Goal: Task Accomplishment & Management: Use online tool/utility

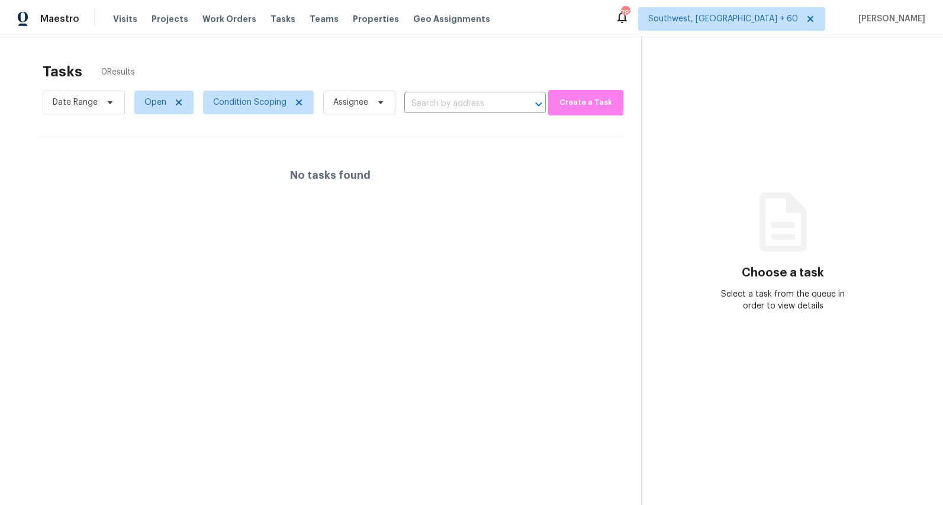
click at [197, 60] on div "Tasks 0 Results" at bounding box center [342, 71] width 599 height 31
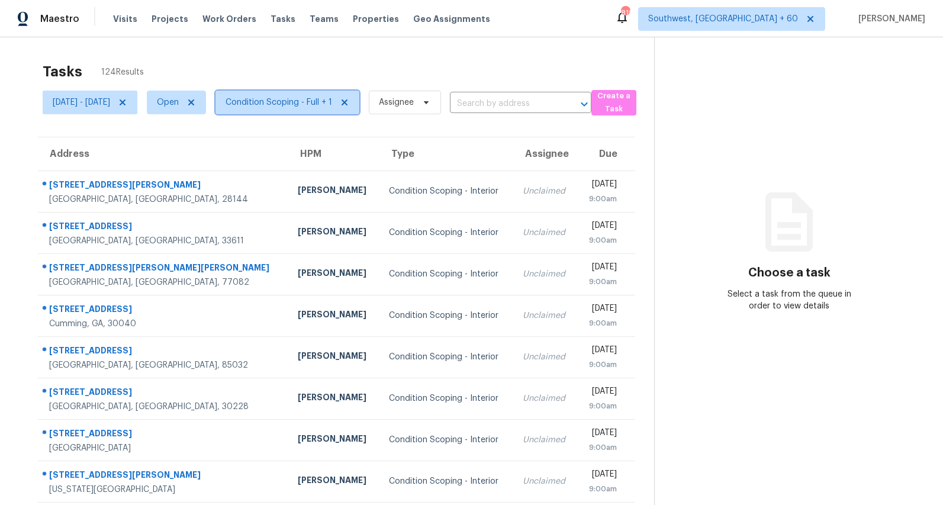
click at [332, 104] on span "Condition Scoping - Full + 1" at bounding box center [279, 102] width 107 height 12
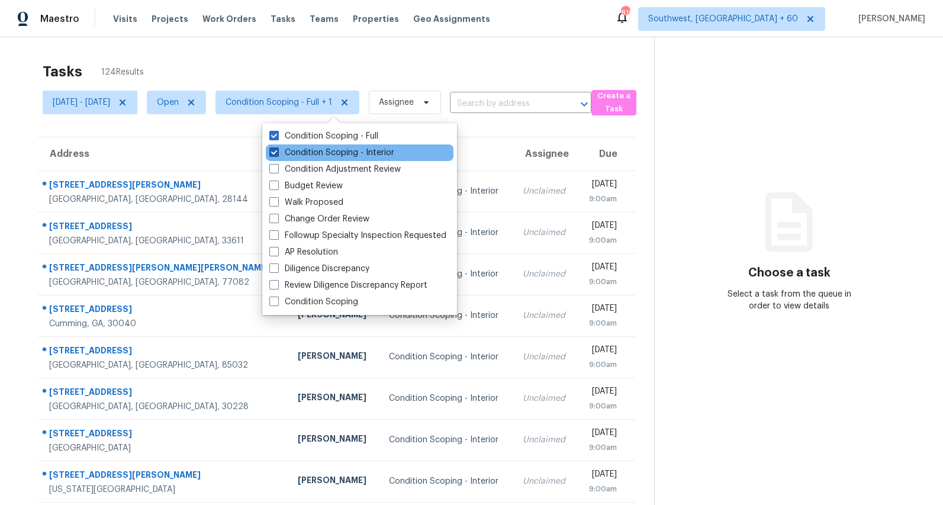
click at [293, 153] on label "Condition Scoping - Interior" at bounding box center [331, 153] width 125 height 12
click at [277, 153] on input "Condition Scoping - Interior" at bounding box center [273, 151] width 8 height 8
checkbox input "false"
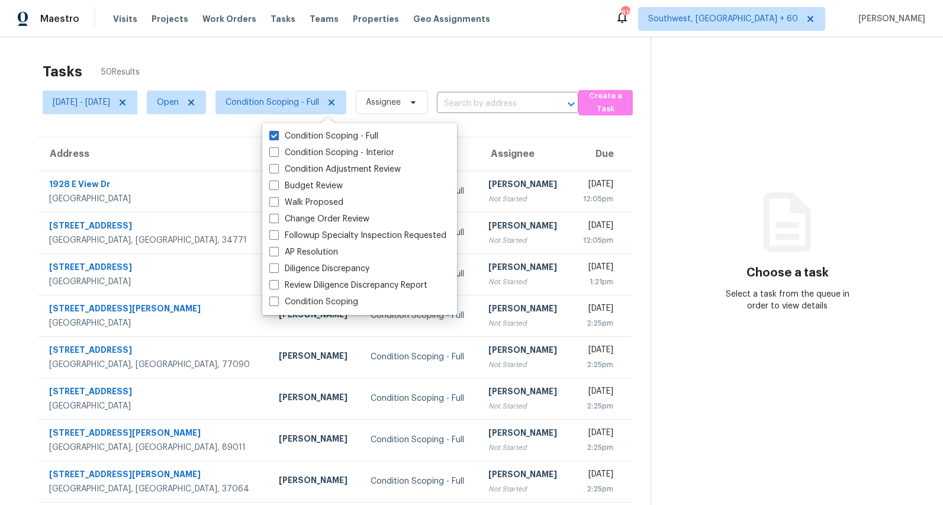
click at [248, 49] on div "Tasks 50 Results Mon, Aug 18 - Wed, Aug 20 Open Condition Scoping - Full Assign…" at bounding box center [471, 327] width 943 height 580
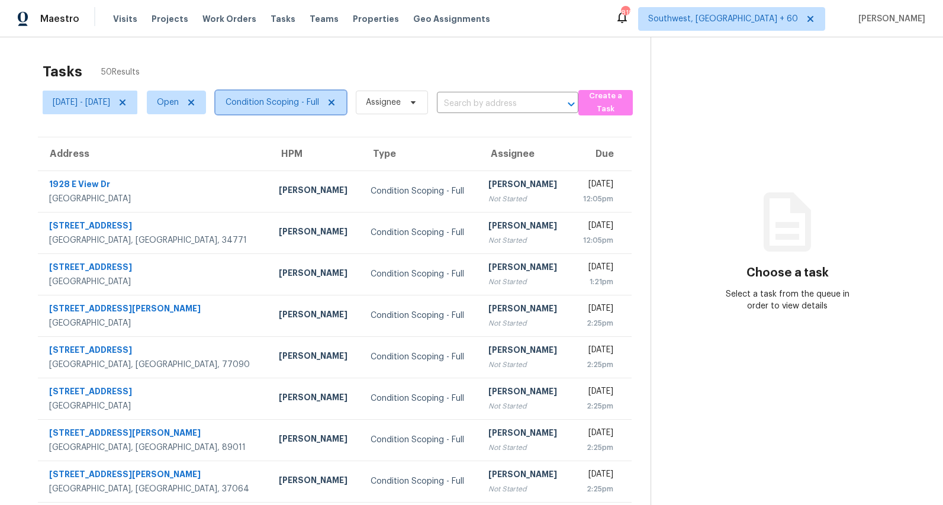
click at [318, 99] on span "Condition Scoping - Full" at bounding box center [273, 102] width 94 height 12
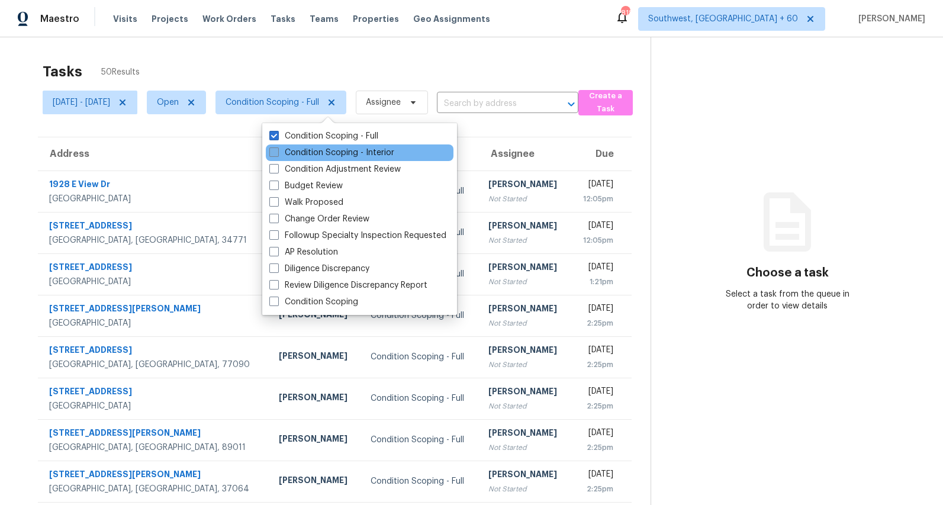
click at [303, 150] on label "Condition Scoping - Interior" at bounding box center [331, 153] width 125 height 12
click at [277, 150] on input "Condition Scoping - Interior" at bounding box center [273, 151] width 8 height 8
checkbox input "true"
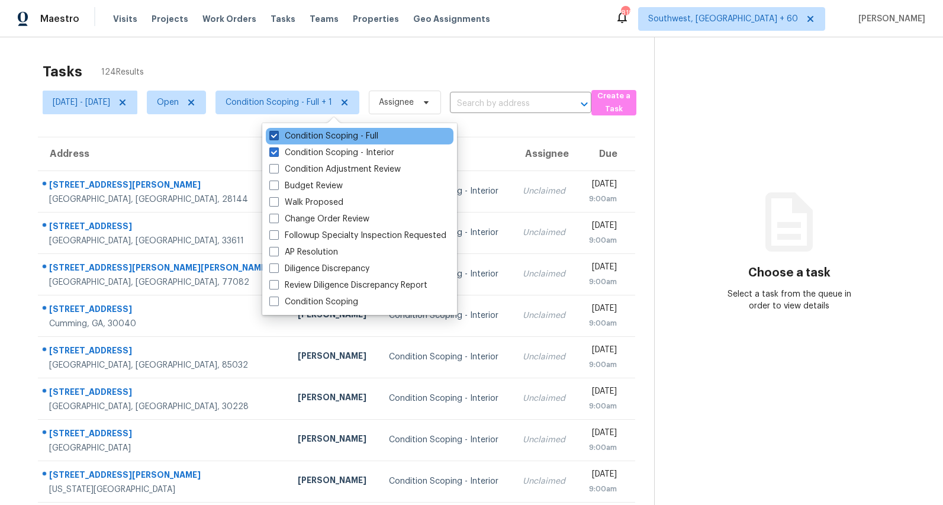
click at [311, 138] on label "Condition Scoping - Full" at bounding box center [323, 136] width 109 height 12
click at [277, 138] on input "Condition Scoping - Full" at bounding box center [273, 134] width 8 height 8
click at [308, 136] on label "Condition Scoping - Full" at bounding box center [323, 136] width 109 height 12
click at [277, 136] on input "Condition Scoping - Full" at bounding box center [273, 134] width 8 height 8
checkbox input "true"
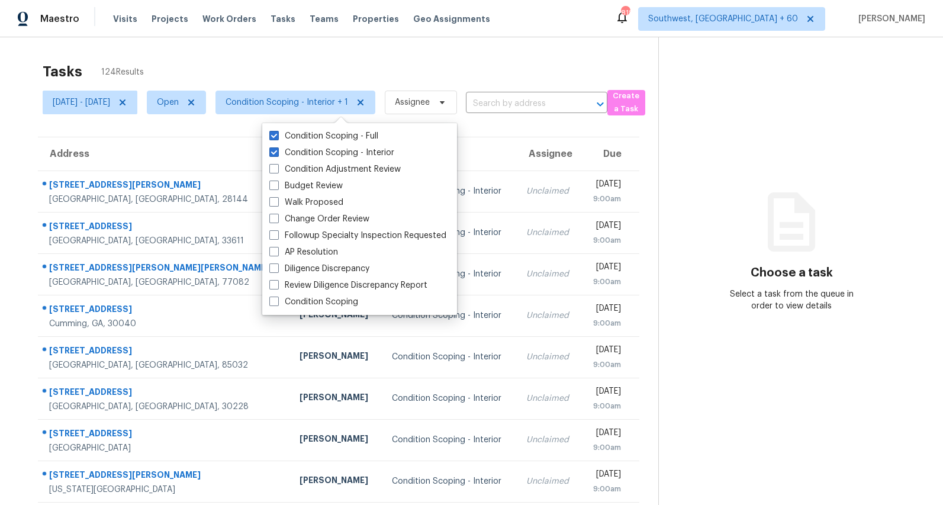
click at [266, 46] on div "Tasks 124 Results Mon, Aug 18 - Wed, Aug 20 Open Condition Scoping - Interior +…" at bounding box center [471, 327] width 943 height 580
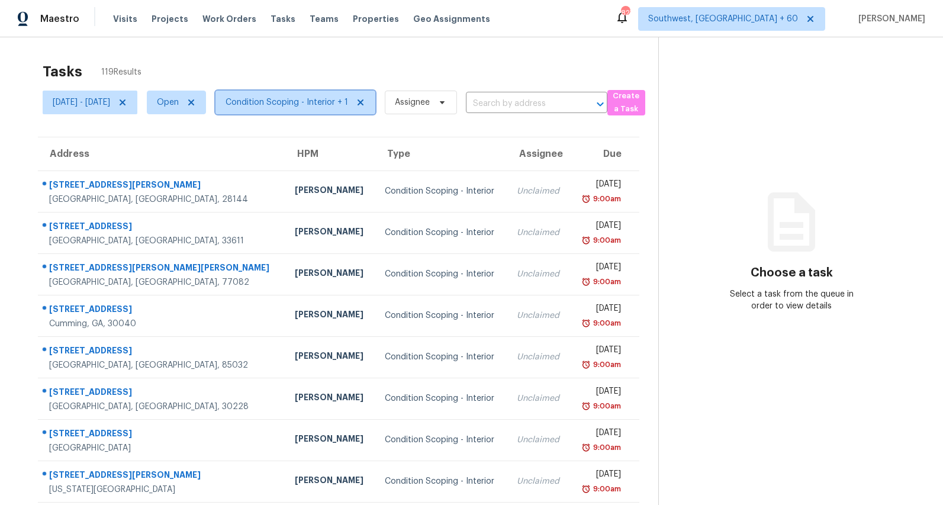
click at [326, 108] on span "Condition Scoping - Interior + 1" at bounding box center [287, 102] width 123 height 12
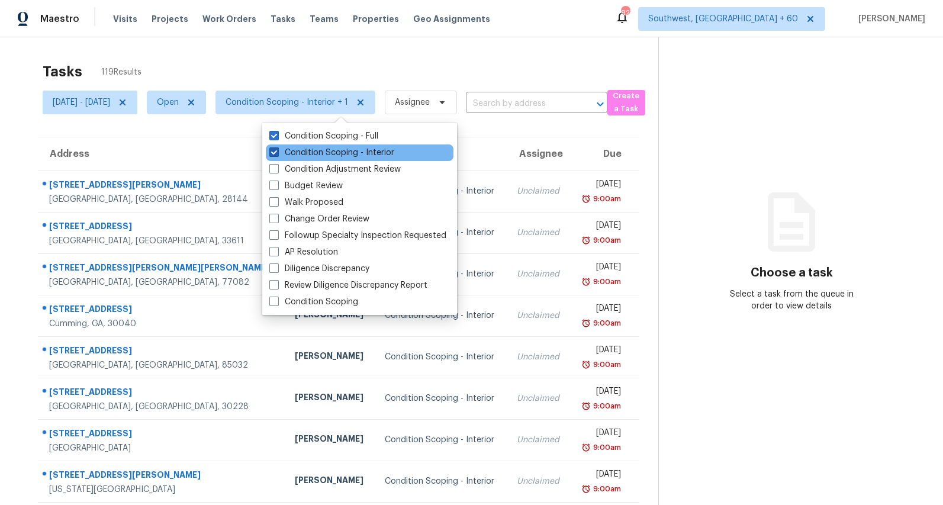
click at [303, 152] on label "Condition Scoping - Interior" at bounding box center [331, 153] width 125 height 12
click at [277, 152] on input "Condition Scoping - Interior" at bounding box center [273, 151] width 8 height 8
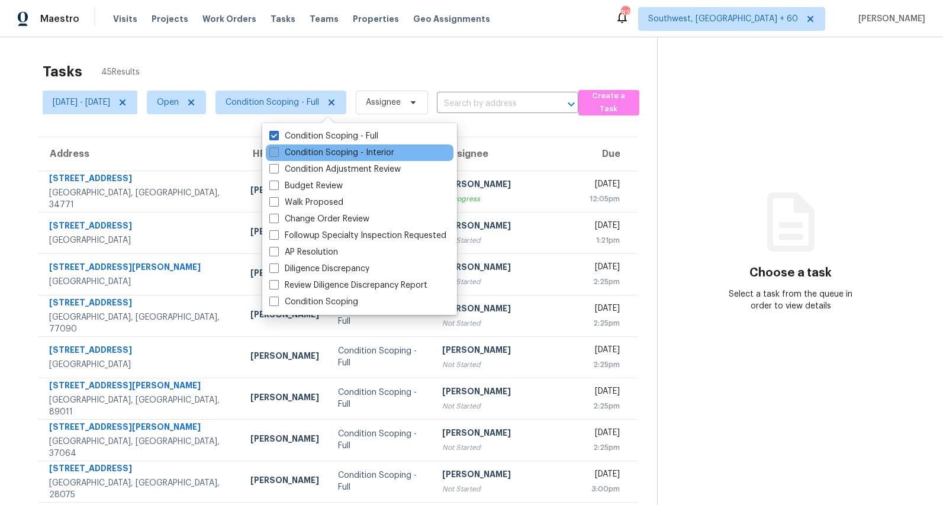
click at [299, 152] on label "Condition Scoping - Interior" at bounding box center [331, 153] width 125 height 12
click at [277, 152] on input "Condition Scoping - Interior" at bounding box center [273, 151] width 8 height 8
checkbox input "true"
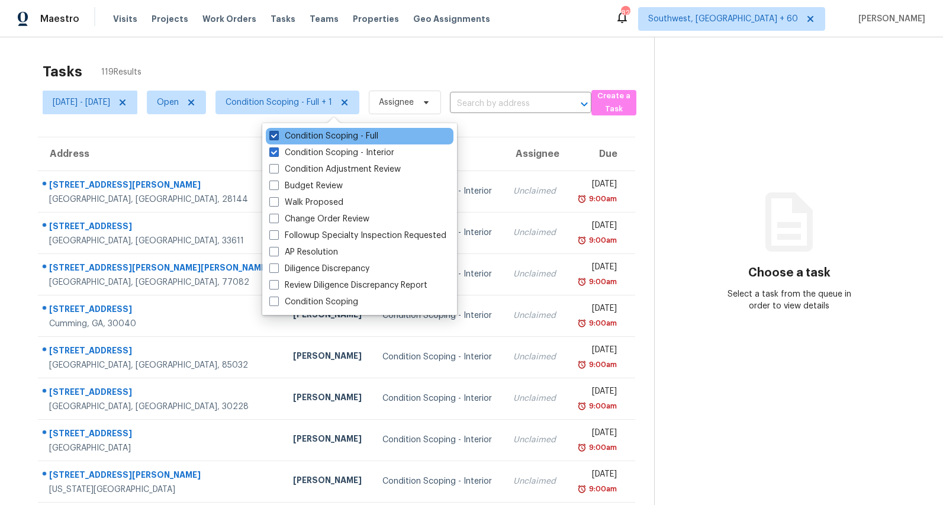
click at [289, 133] on label "Condition Scoping - Full" at bounding box center [323, 136] width 109 height 12
click at [277, 133] on input "Condition Scoping - Full" at bounding box center [273, 134] width 8 height 8
click at [289, 133] on label "Condition Scoping - Full" at bounding box center [323, 136] width 109 height 12
click at [277, 133] on input "Condition Scoping - Full" at bounding box center [273, 134] width 8 height 8
checkbox input "true"
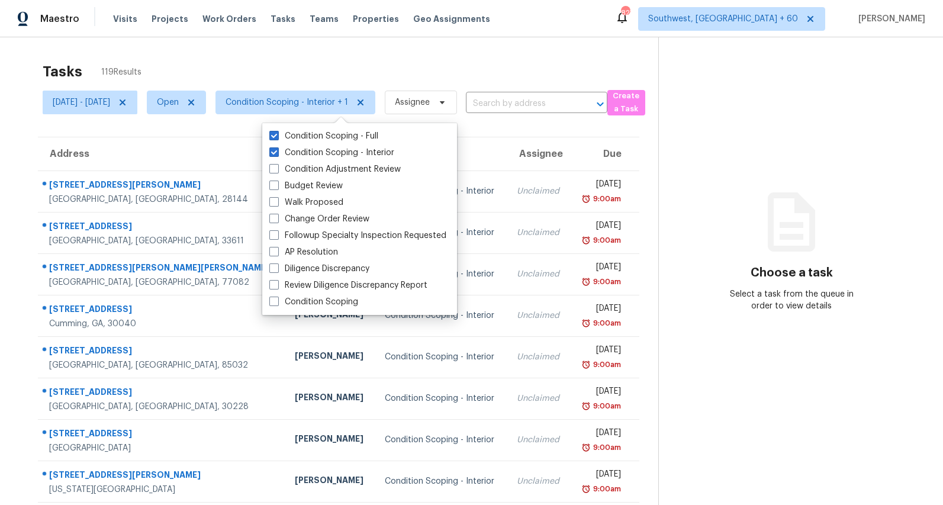
click at [252, 63] on div "Tasks 119 Results" at bounding box center [351, 71] width 616 height 31
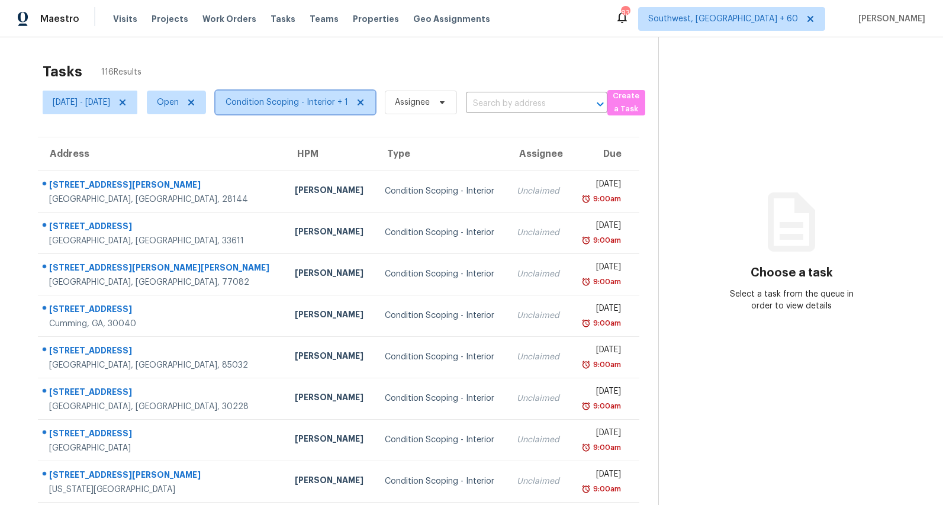
click at [330, 101] on span "Condition Scoping - Interior + 1" at bounding box center [287, 102] width 123 height 12
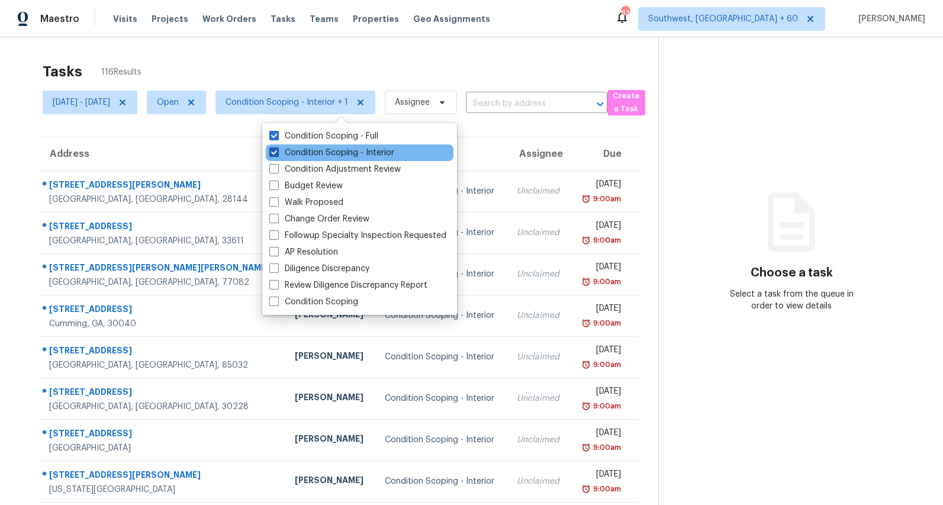
click at [307, 156] on label "Condition Scoping - Interior" at bounding box center [331, 153] width 125 height 12
click at [277, 155] on input "Condition Scoping - Interior" at bounding box center [273, 151] width 8 height 8
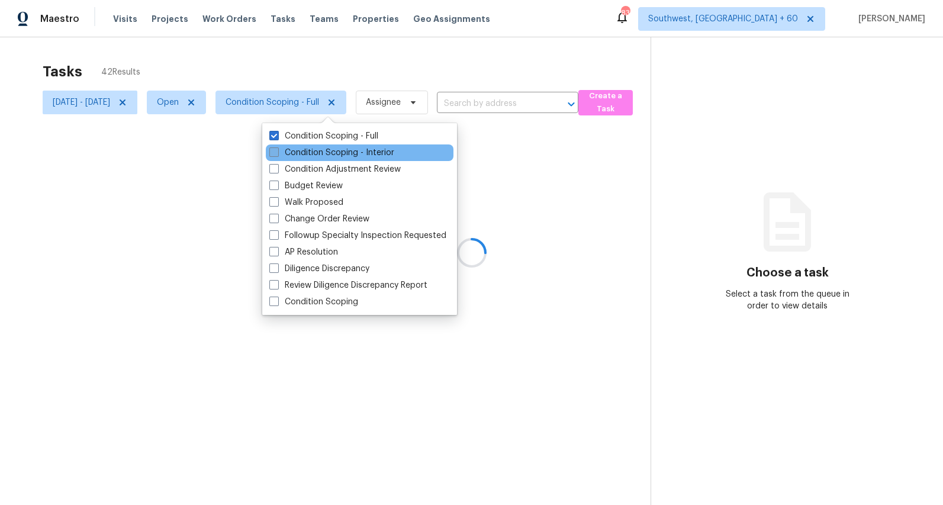
click at [307, 156] on label "Condition Scoping - Interior" at bounding box center [331, 153] width 125 height 12
click at [277, 155] on input "Condition Scoping - Interior" at bounding box center [273, 151] width 8 height 8
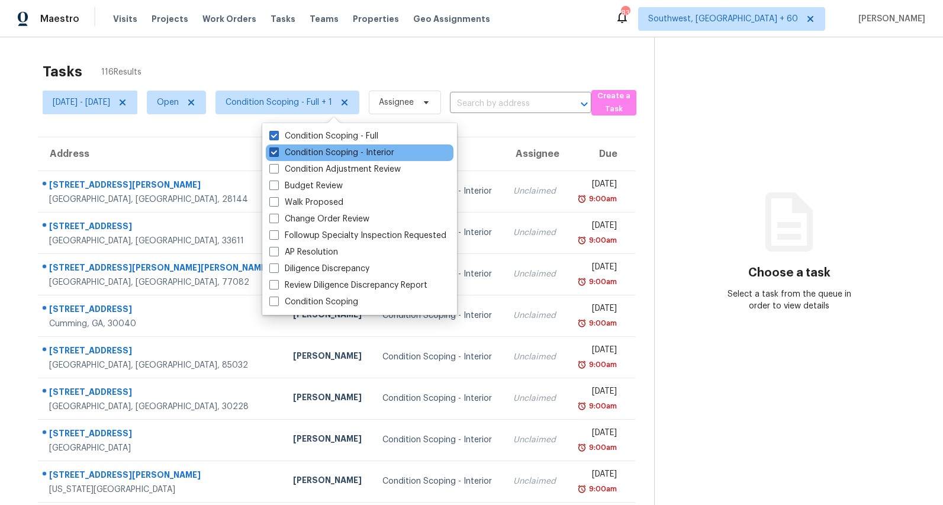
click at [307, 156] on label "Condition Scoping - Interior" at bounding box center [331, 153] width 125 height 12
click at [277, 155] on input "Condition Scoping - Interior" at bounding box center [273, 151] width 8 height 8
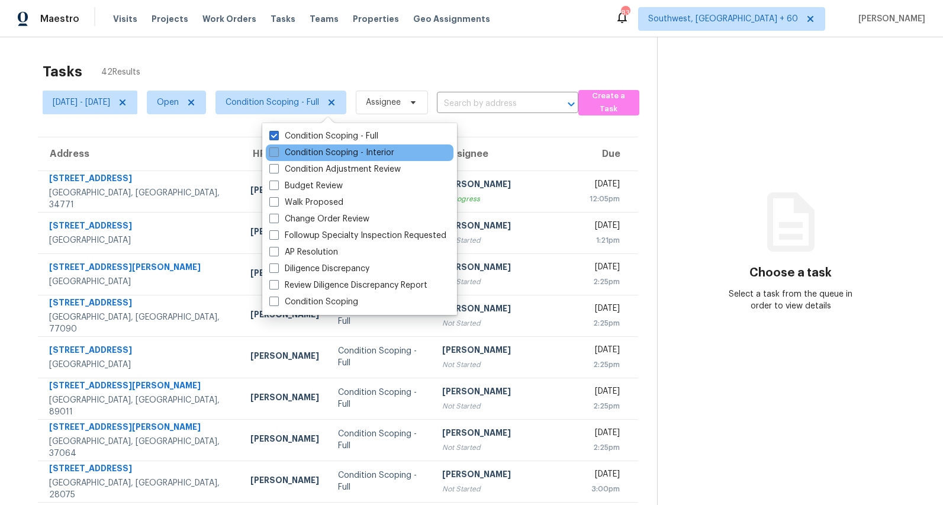
click at [307, 156] on label "Condition Scoping - Interior" at bounding box center [331, 153] width 125 height 12
click at [277, 155] on input "Condition Scoping - Interior" at bounding box center [273, 151] width 8 height 8
checkbox input "true"
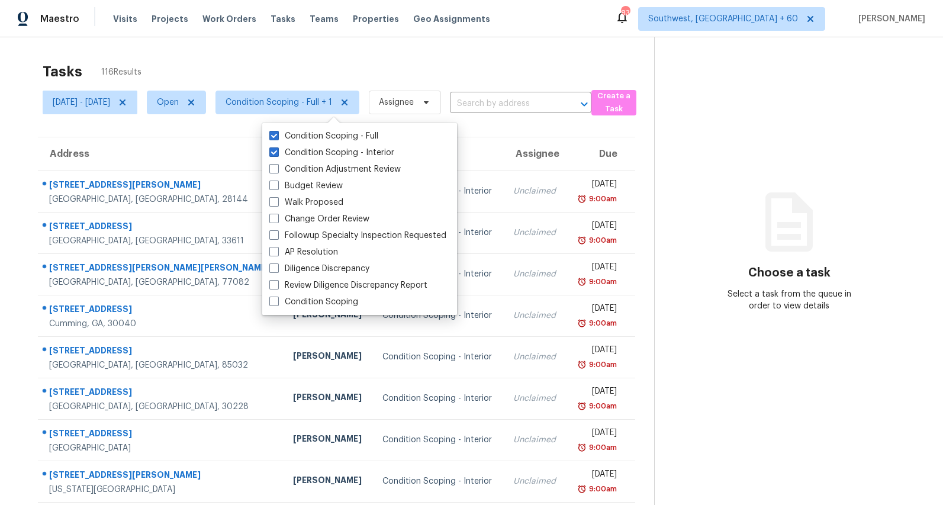
click at [201, 51] on div "Tasks 116 Results Mon, Aug 18 - Wed, Aug 20 Open Condition Scoping - Full + 1 A…" at bounding box center [471, 327] width 943 height 580
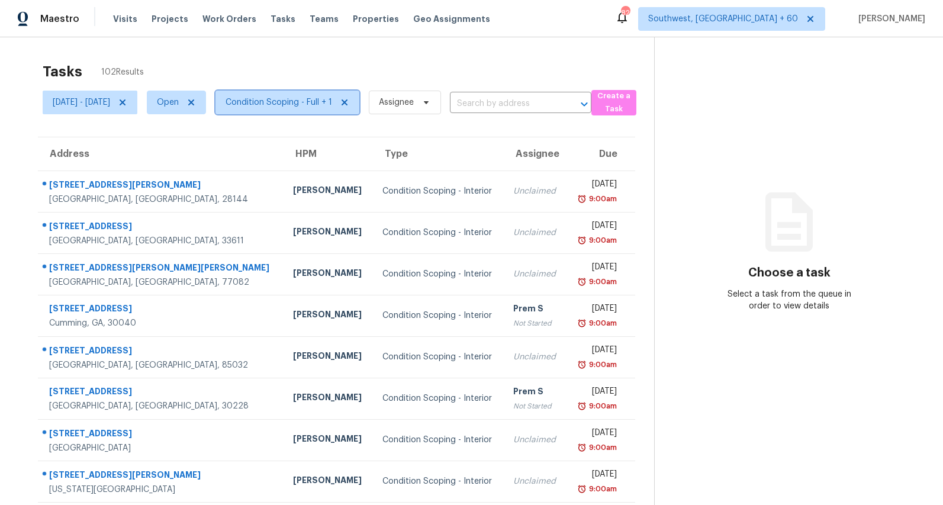
click at [342, 92] on span "Condition Scoping - Full + 1" at bounding box center [287, 103] width 144 height 24
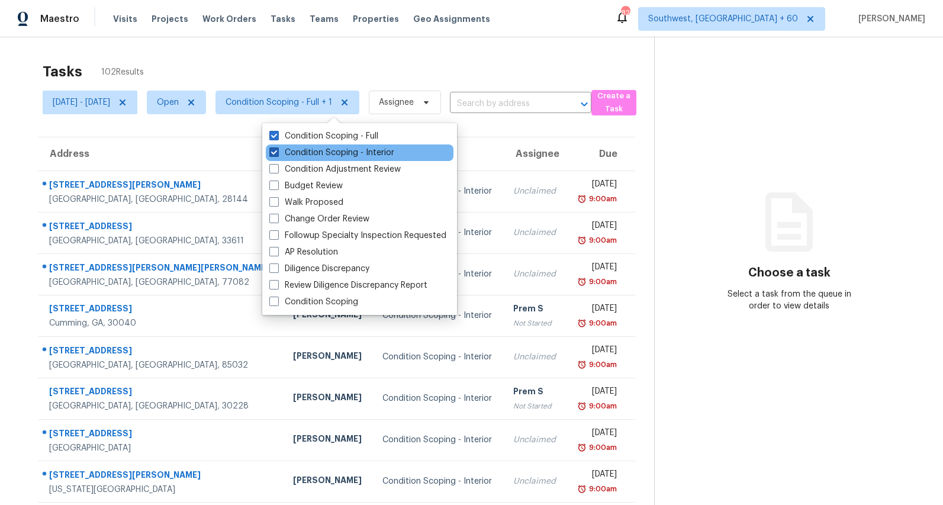
click at [304, 155] on label "Condition Scoping - Interior" at bounding box center [331, 153] width 125 height 12
click at [277, 155] on input "Condition Scoping - Interior" at bounding box center [273, 151] width 8 height 8
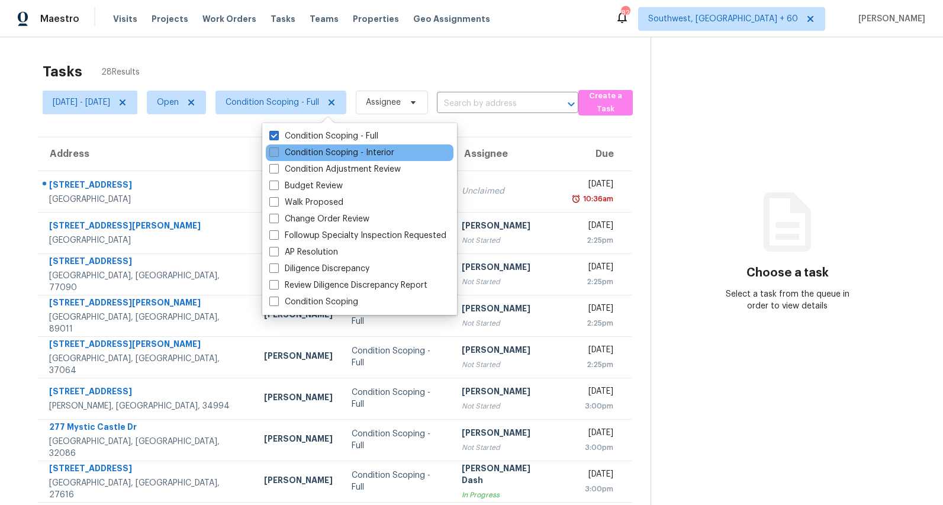
click at [304, 155] on label "Condition Scoping - Interior" at bounding box center [331, 153] width 125 height 12
click at [277, 155] on input "Condition Scoping - Interior" at bounding box center [273, 151] width 8 height 8
checkbox input "true"
